Goal: Transaction & Acquisition: Purchase product/service

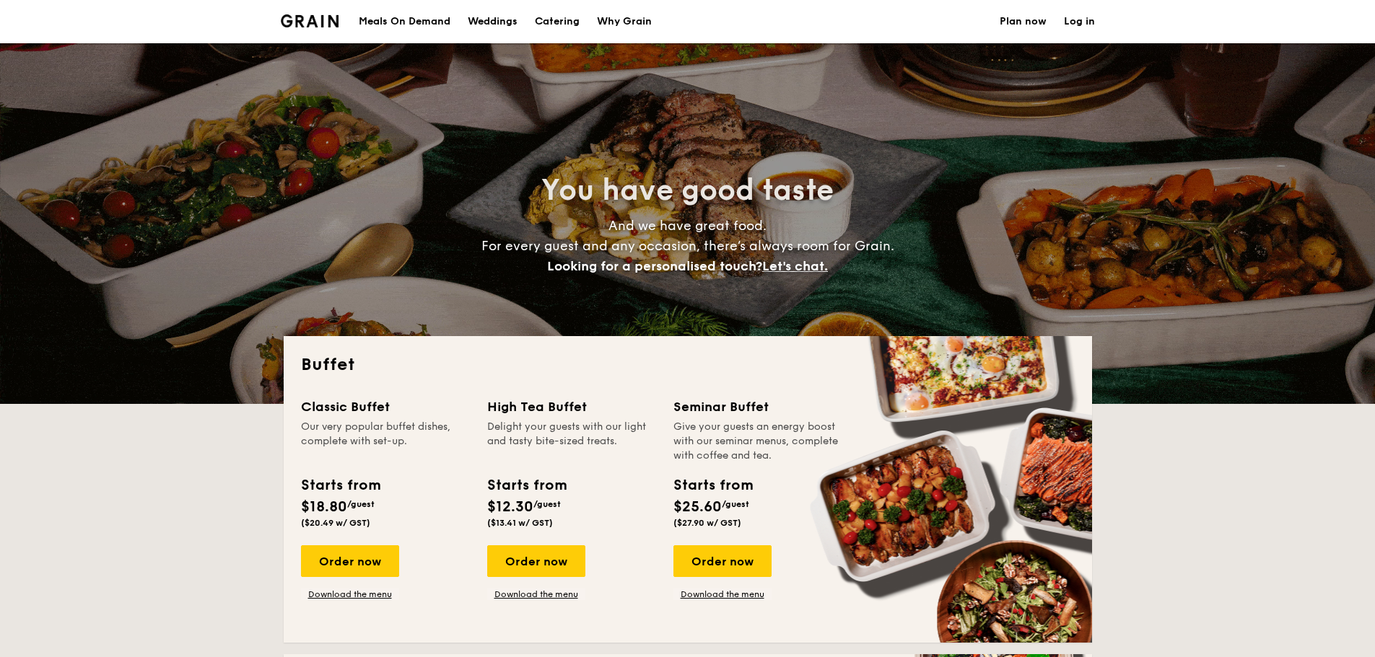
select select
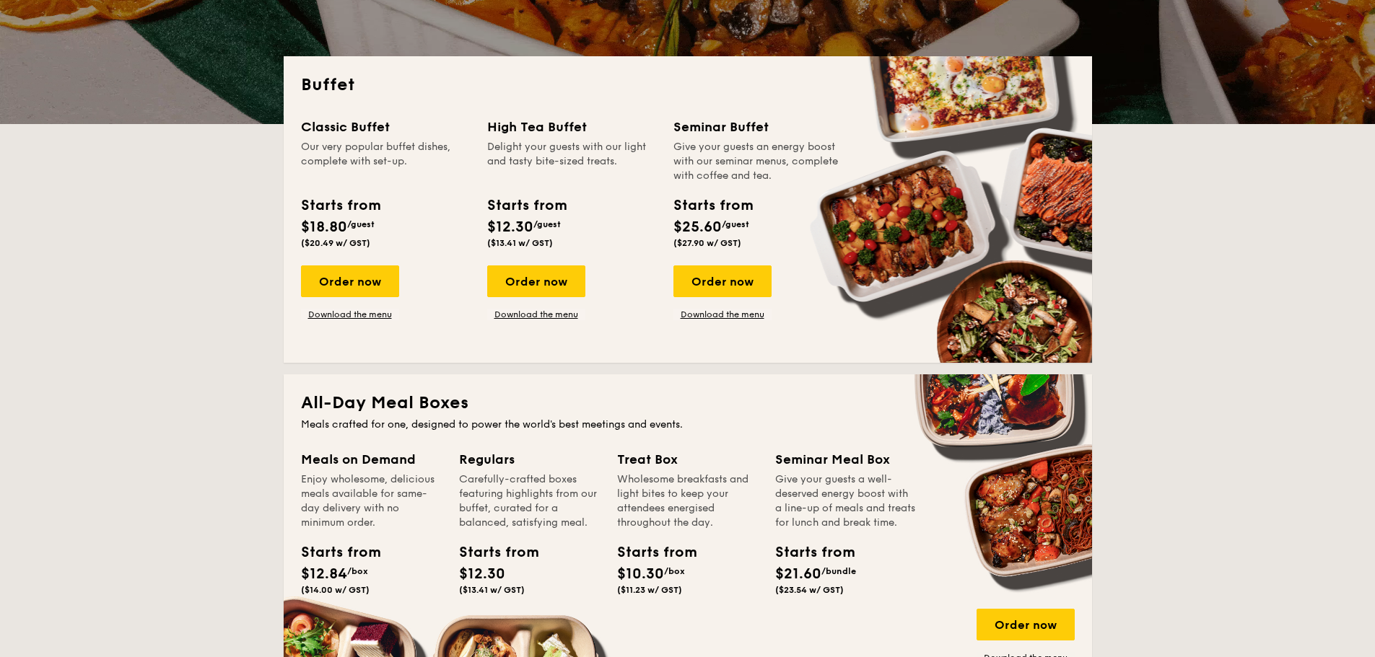
scroll to position [289, 0]
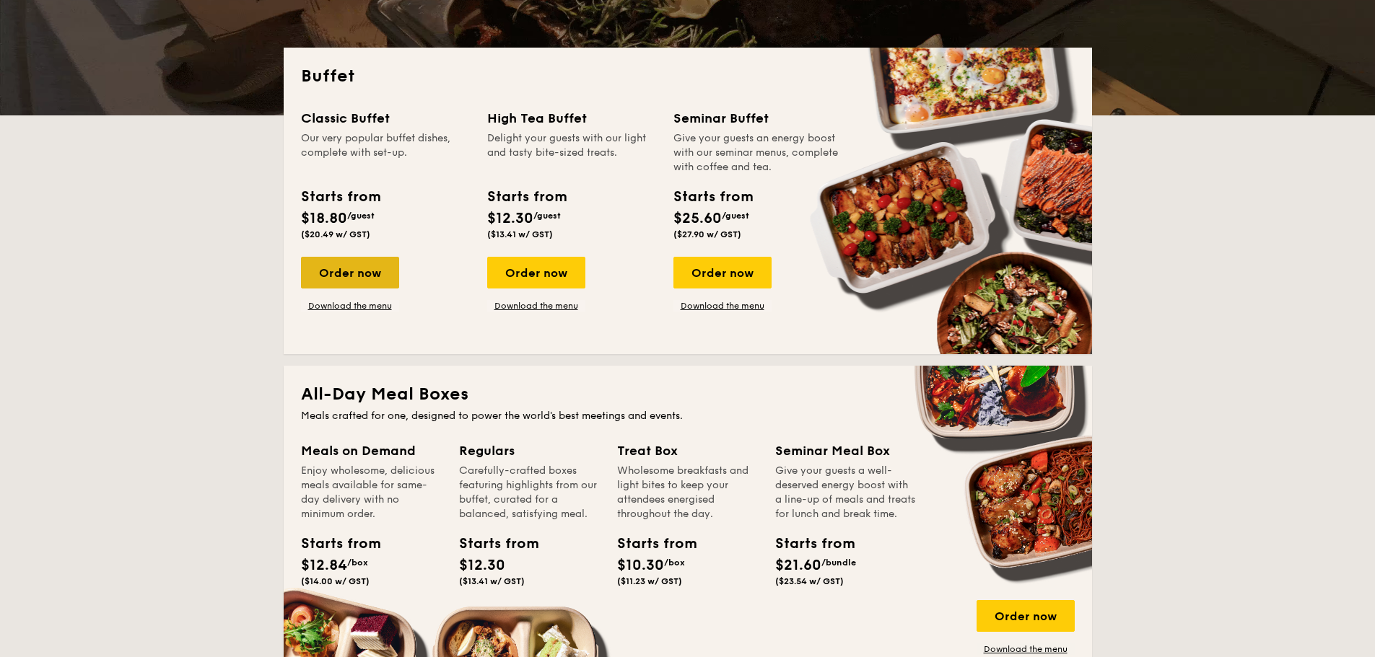
click at [371, 271] on div "Order now" at bounding box center [350, 273] width 98 height 32
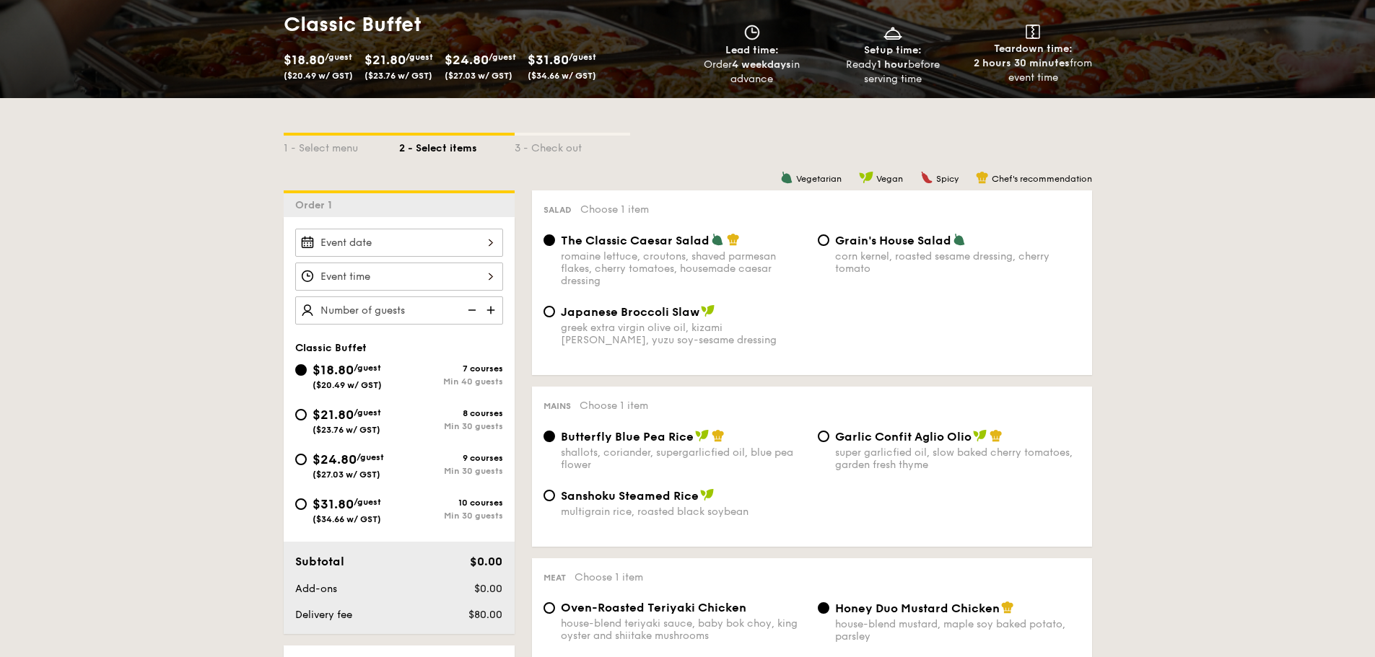
scroll to position [289, 0]
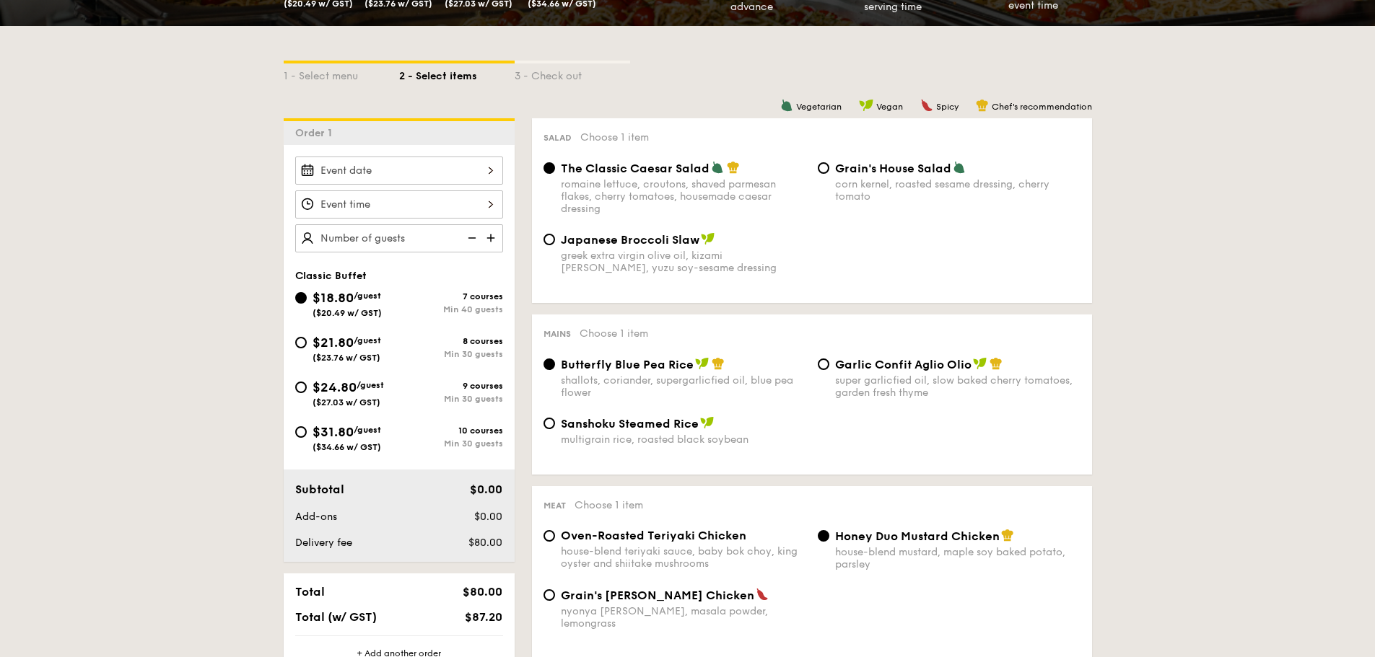
click at [873, 375] on div "super garlicfied oil, slow baked cherry tomatoes, garden fresh thyme" at bounding box center [957, 387] width 245 height 25
click at [829, 370] on input "Garlic Confit Aglio Olio super garlicfied oil, slow baked cherry tomatoes, gard…" at bounding box center [824, 365] width 12 height 12
radio input "true"
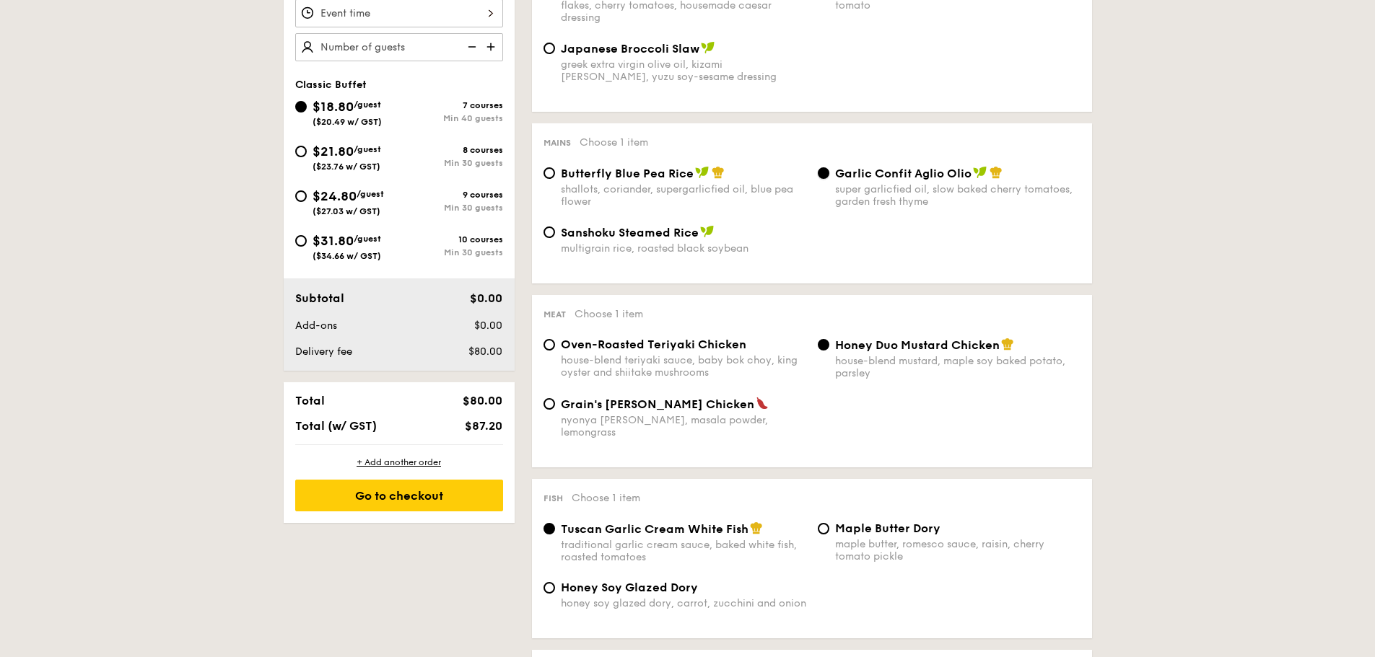
scroll to position [505, 0]
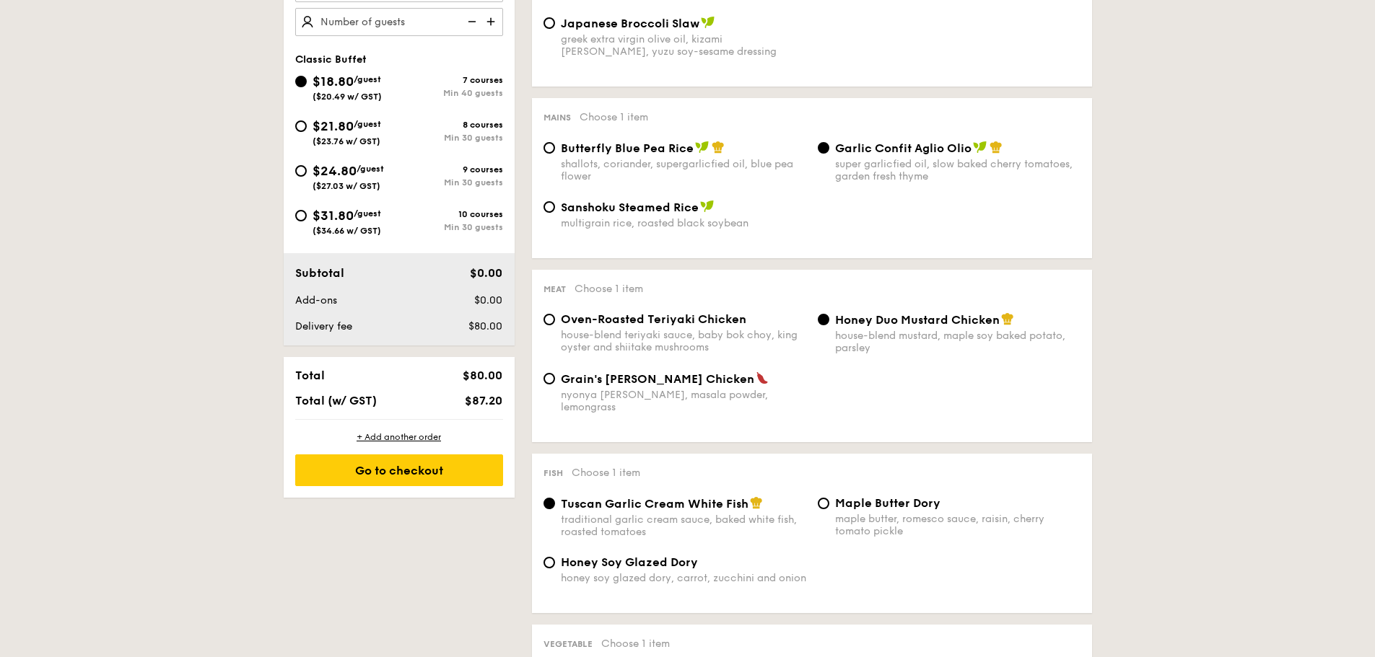
click at [894, 325] on span "Honey Duo Mustard Chicken" at bounding box center [917, 320] width 165 height 14
click at [829, 325] on input "Honey Duo Mustard Chicken house-blend mustard, maple soy baked potato, parsley" at bounding box center [824, 320] width 12 height 12
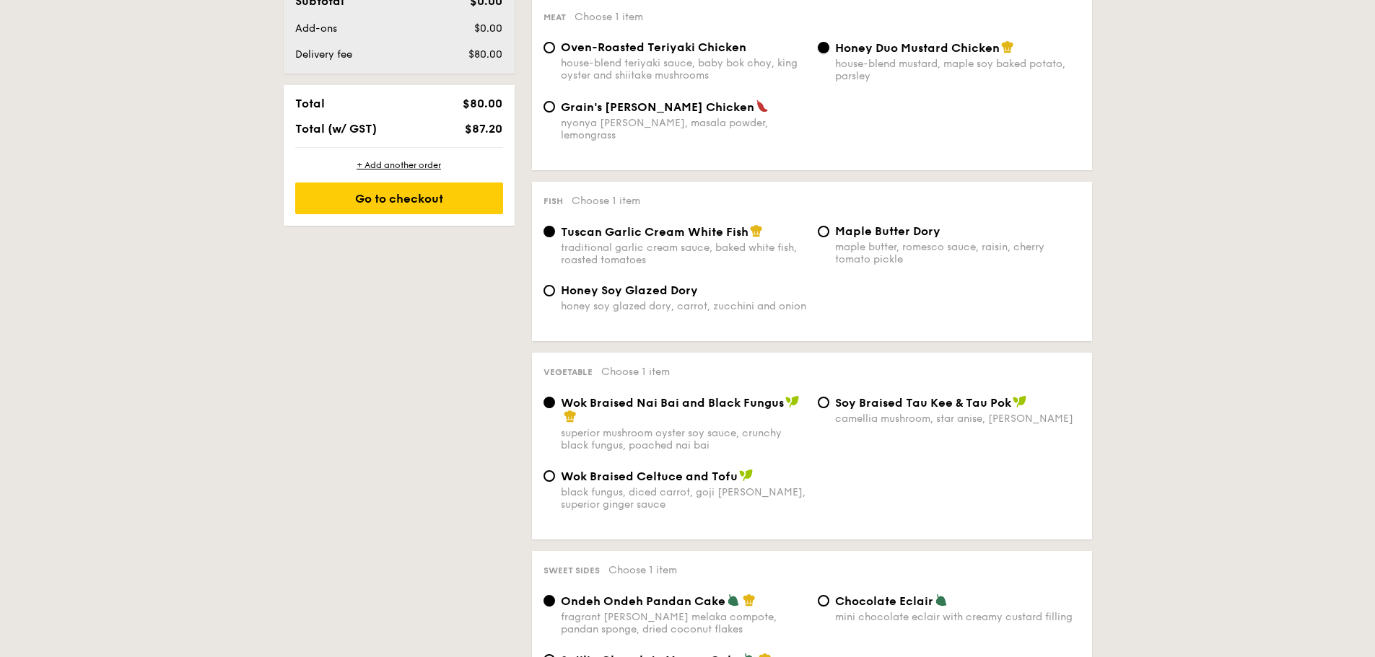
scroll to position [794, 0]
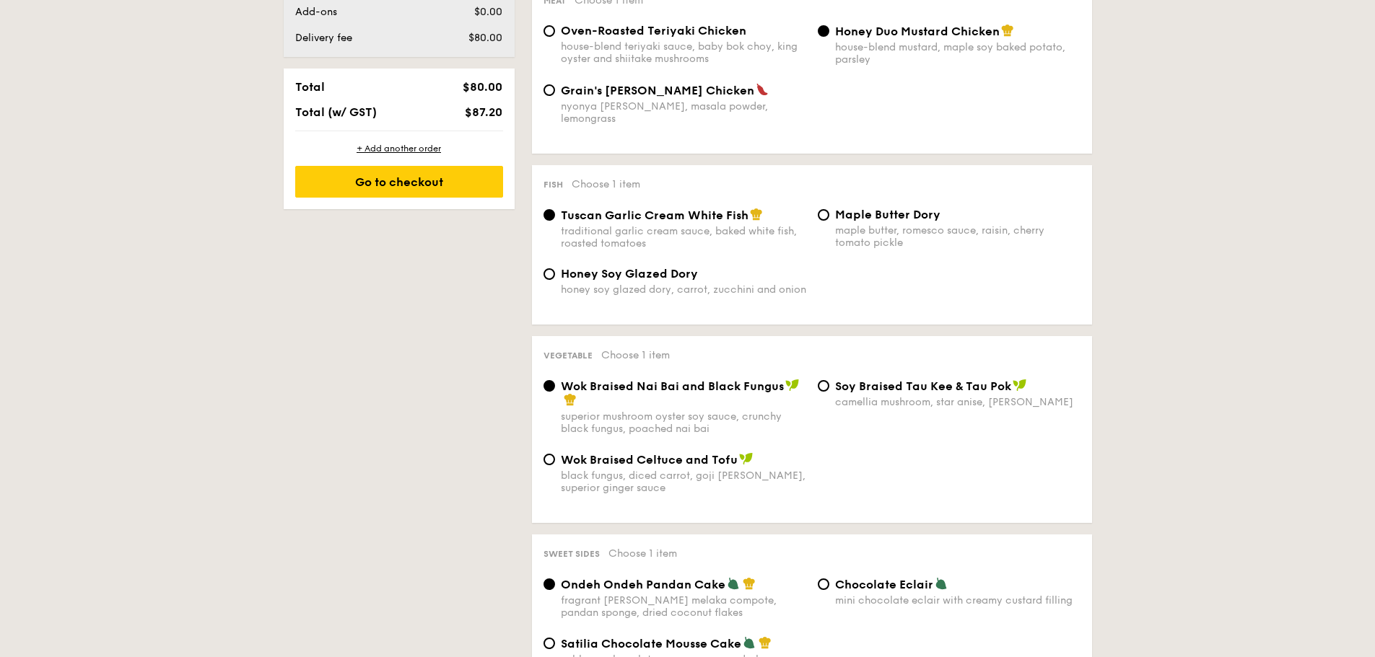
click at [578, 453] on span "Wok Braised Celtuce and Tofu" at bounding box center [649, 460] width 177 height 14
click at [555, 454] on input "Wok Braised Celtuce and Tofu black fungus, diced carrot, goji [PERSON_NAME], su…" at bounding box center [549, 460] width 12 height 12
radio input "true"
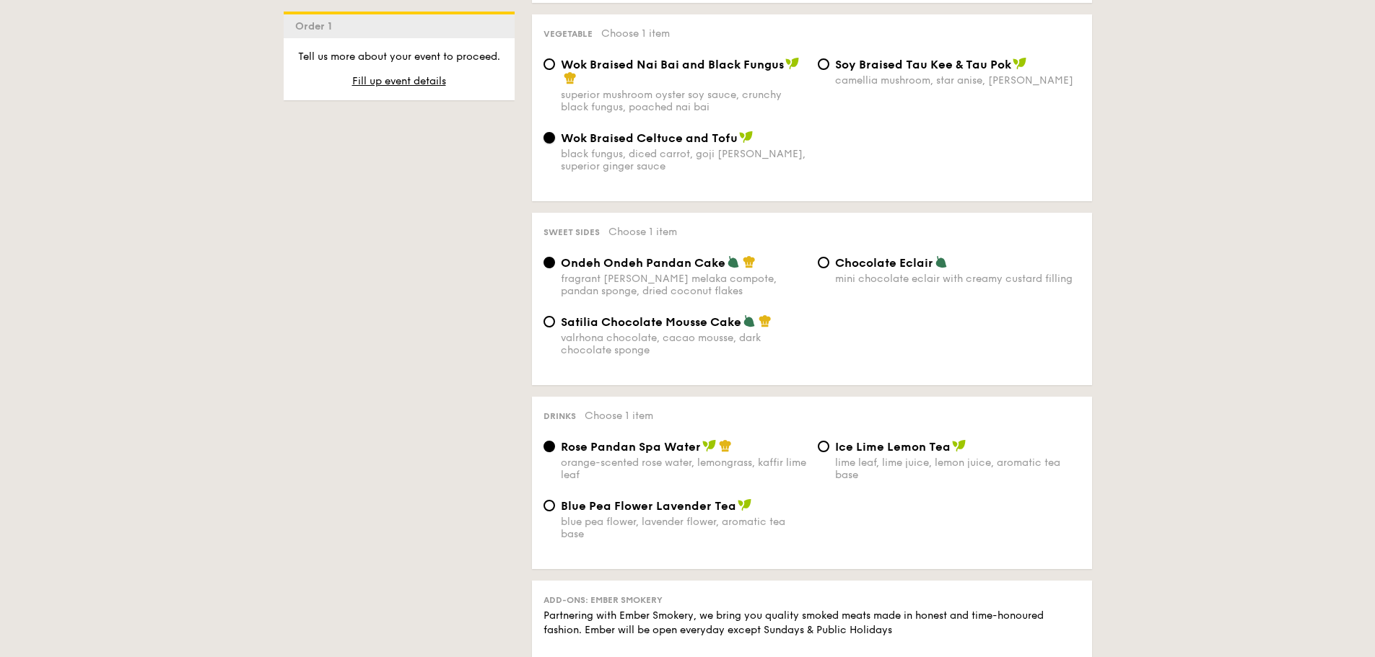
scroll to position [1155, 0]
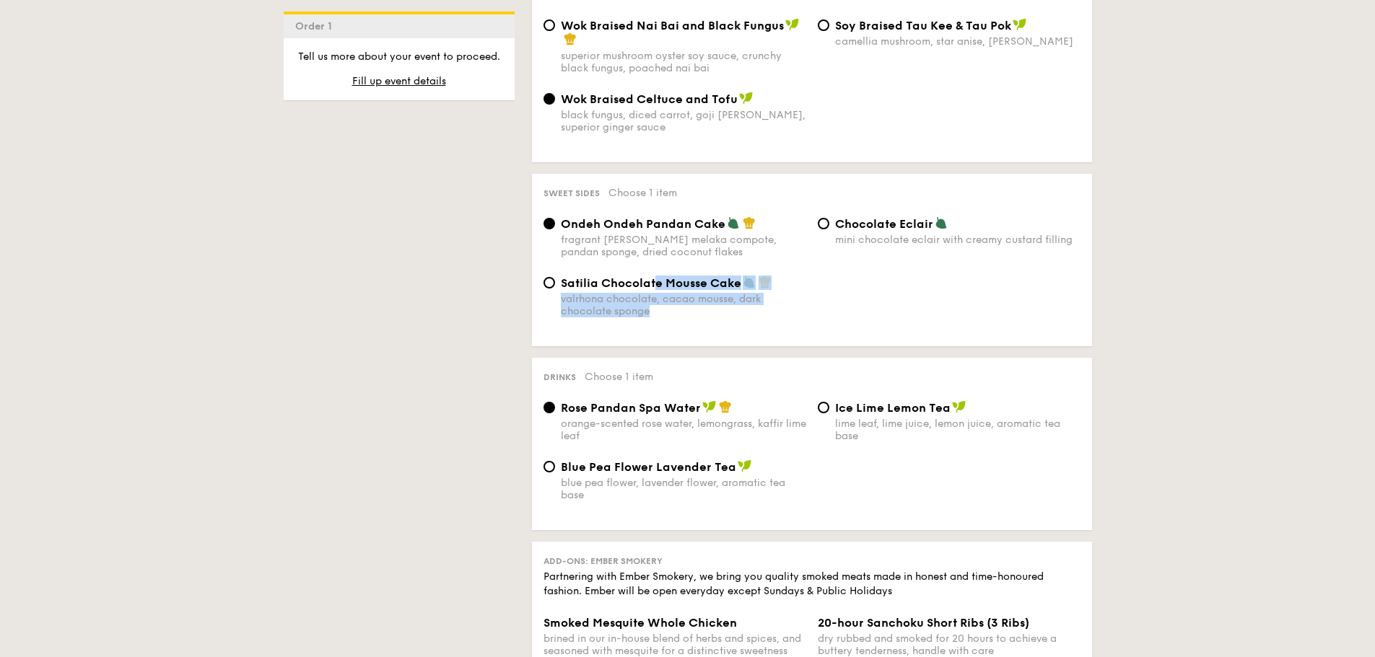
drag, startPoint x: 654, startPoint y: 276, endPoint x: 782, endPoint y: 311, distance: 132.6
click at [782, 311] on div "Satilia Chocolate Mousse Cake valrhona chocolate, cacao mousse, dark chocolate …" at bounding box center [812, 305] width 549 height 59
click at [892, 300] on div "Satilia Chocolate Mousse Cake valrhona chocolate, cacao mousse, dark chocolate …" at bounding box center [812, 305] width 549 height 59
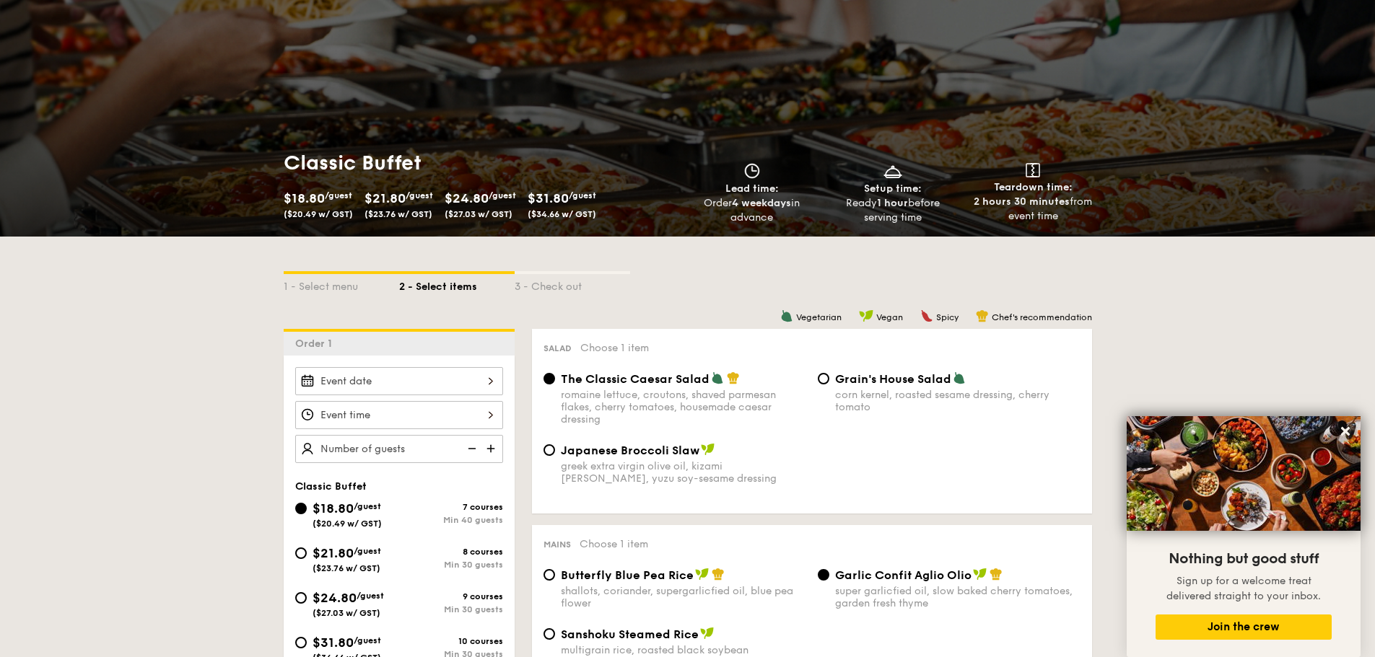
scroll to position [0, 0]
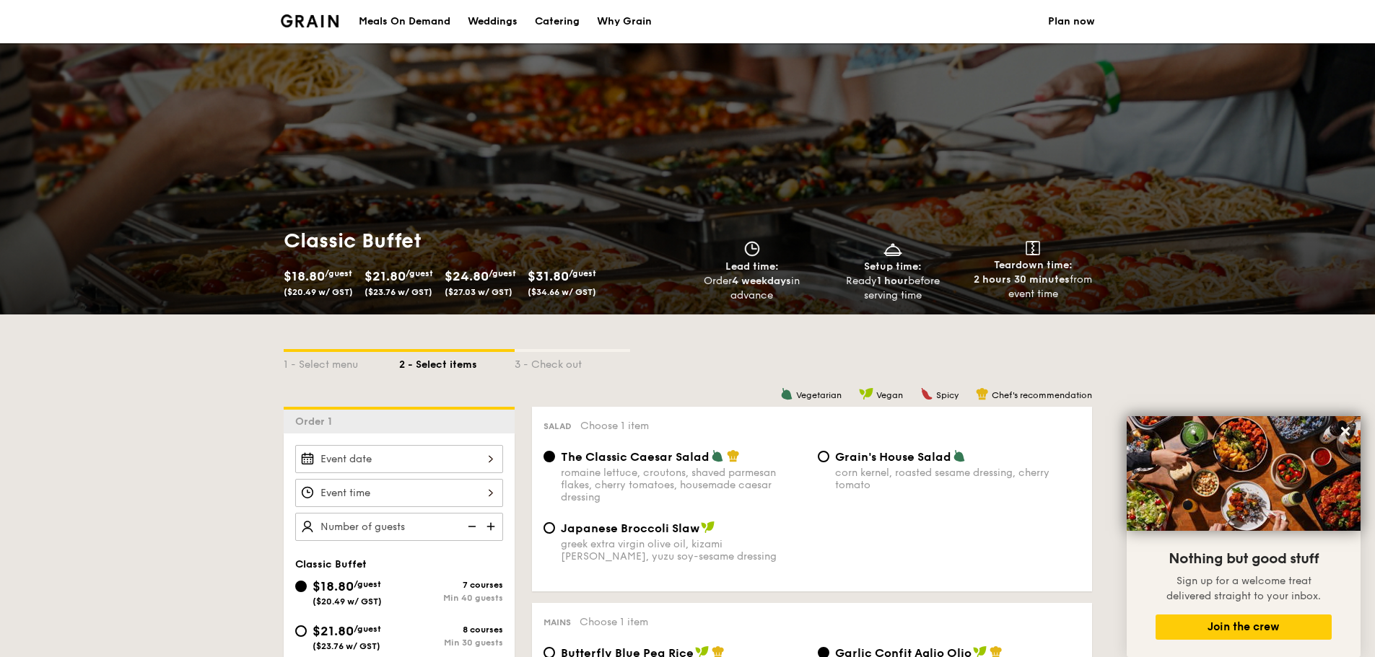
click at [558, 23] on div "Catering" at bounding box center [557, 21] width 45 height 43
select select
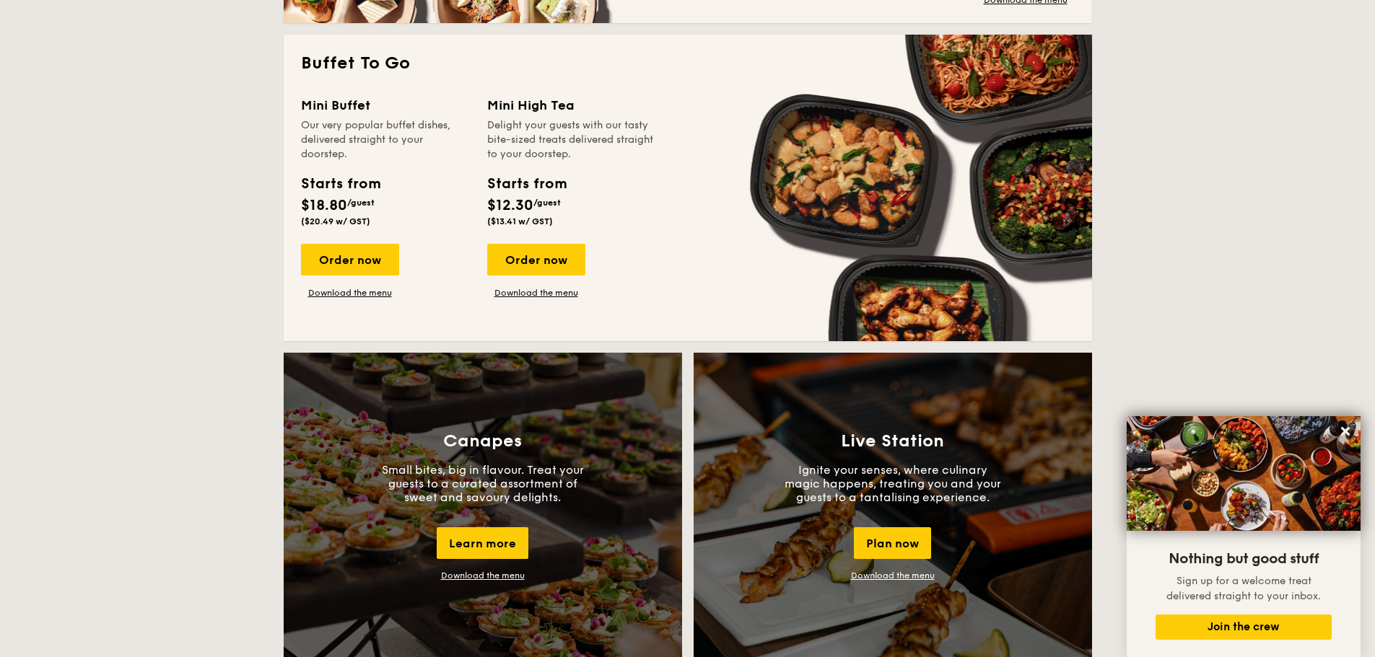
scroll to position [1010, 0]
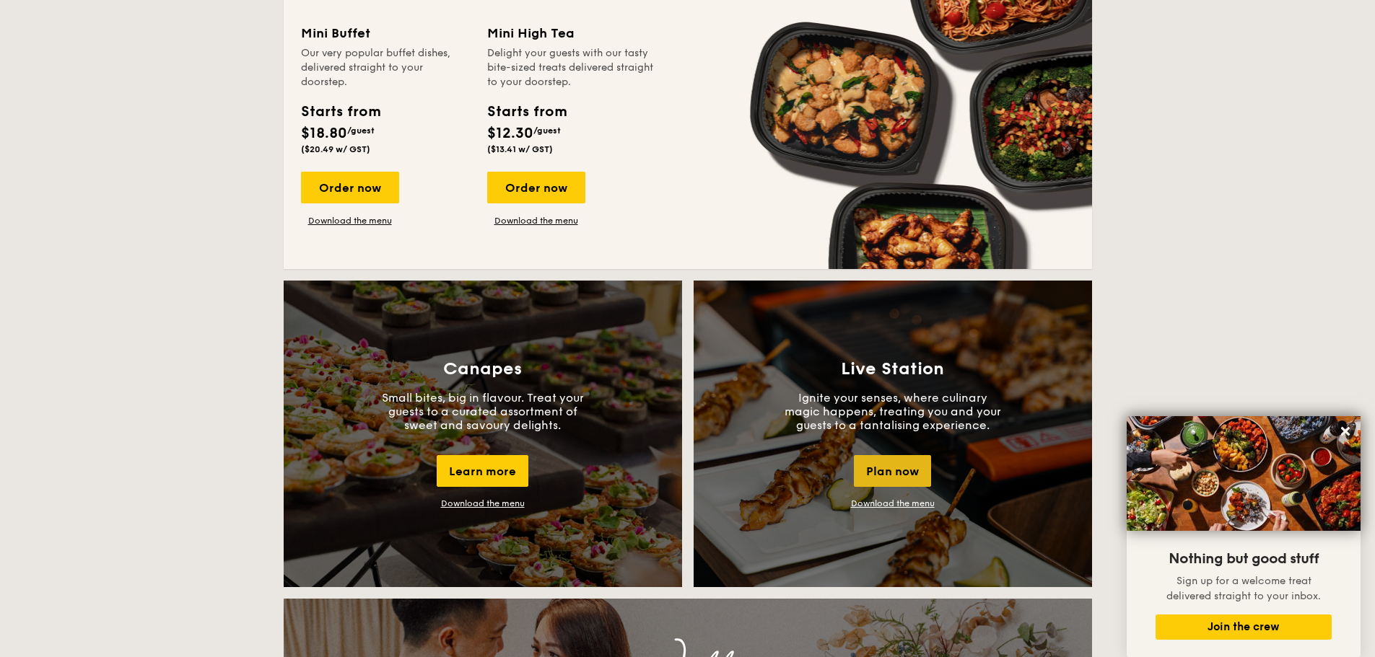
click at [898, 459] on div "Plan now" at bounding box center [892, 471] width 77 height 32
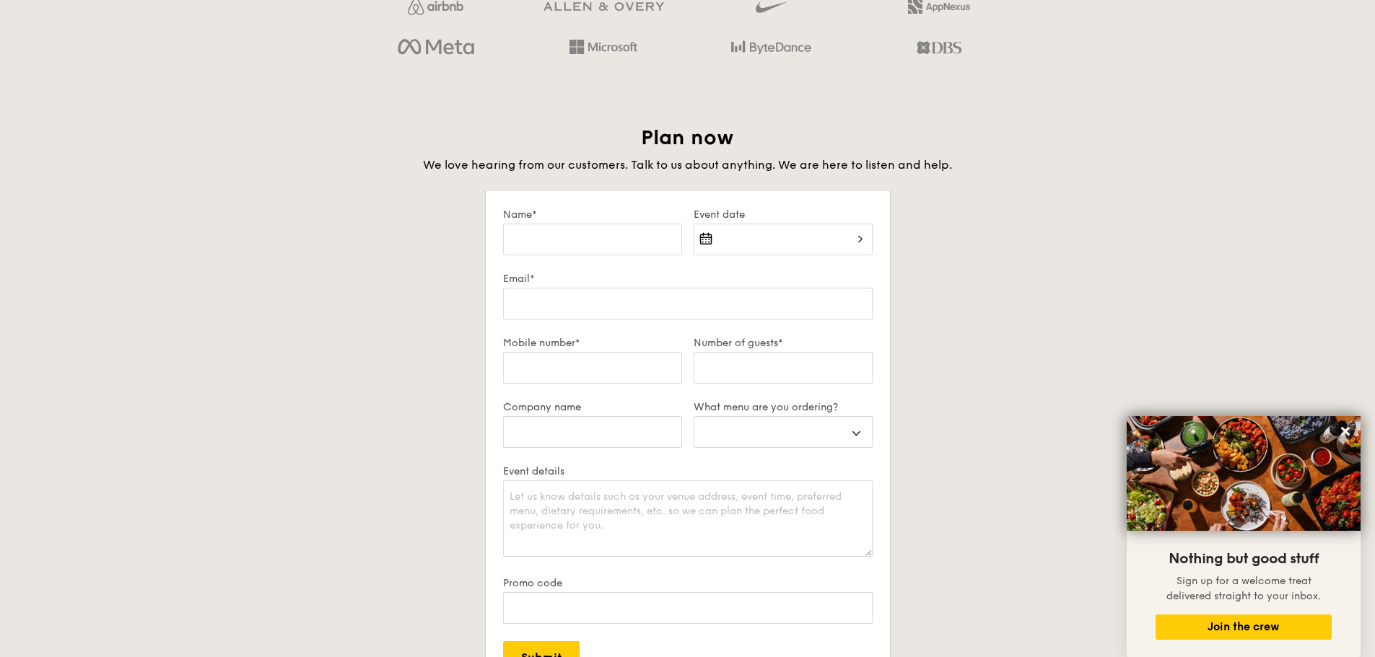
scroll to position [2477, 0]
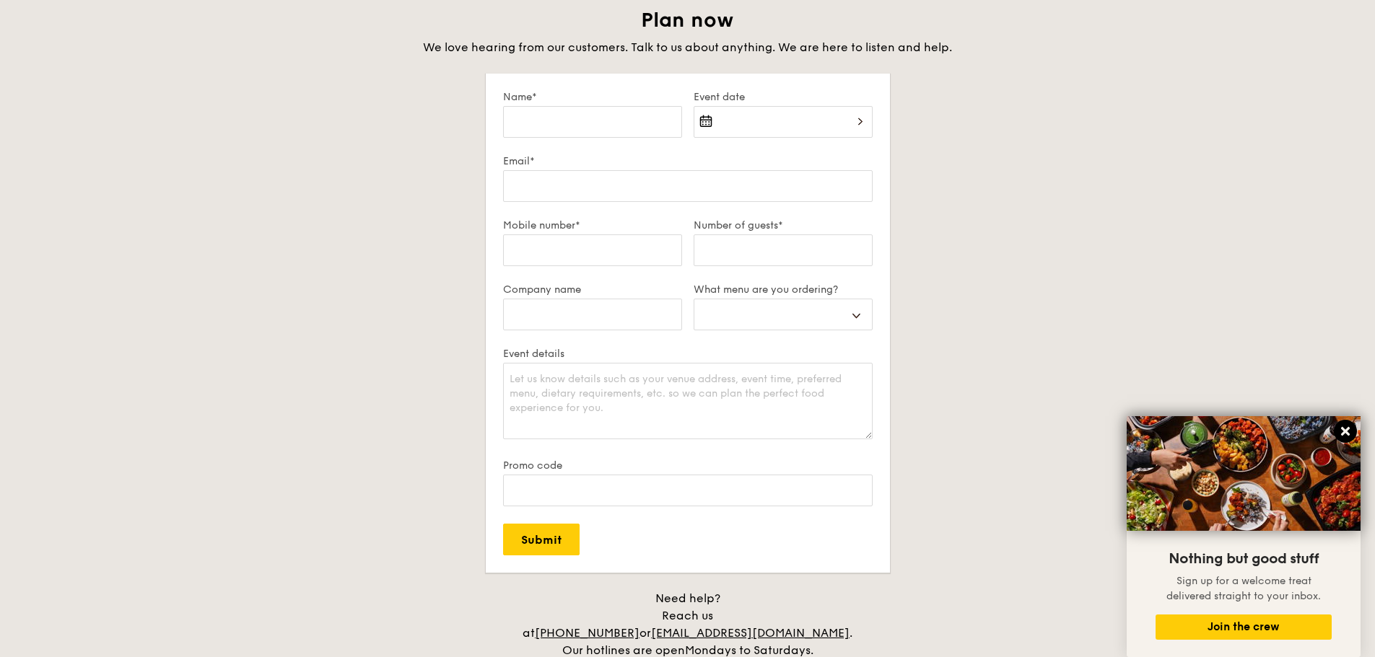
click at [1342, 432] on icon at bounding box center [1345, 431] width 13 height 13
